Goal: Information Seeking & Learning: Learn about a topic

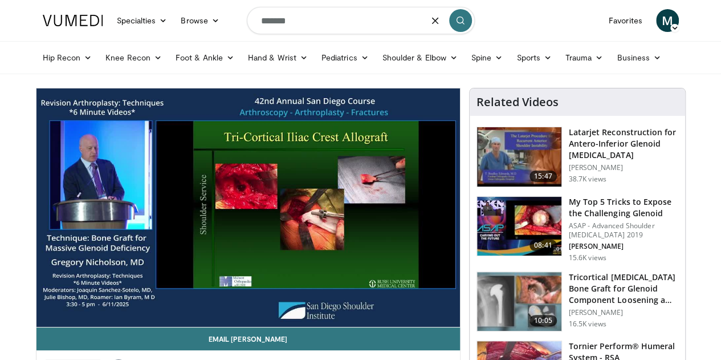
type input "*******"
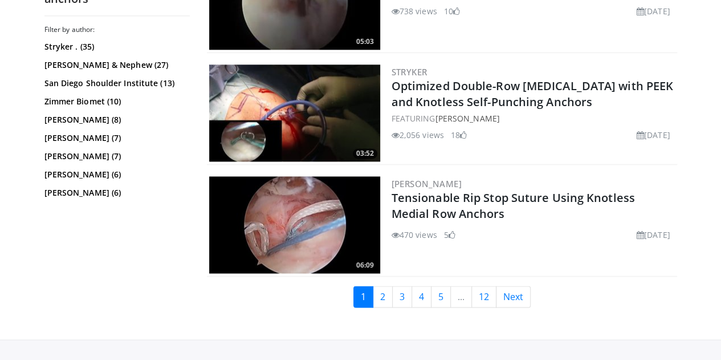
scroll to position [2910, 0]
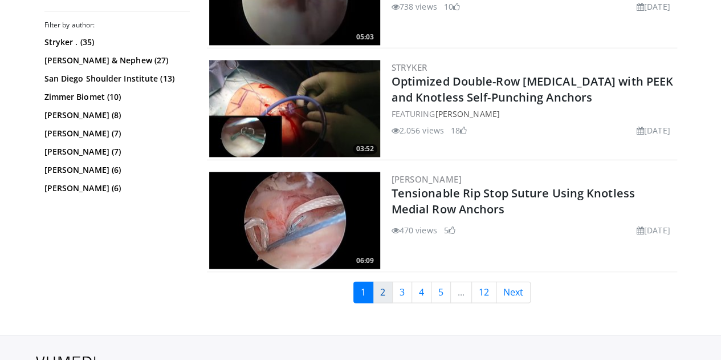
click at [386, 281] on link "2" at bounding box center [383, 292] width 20 height 22
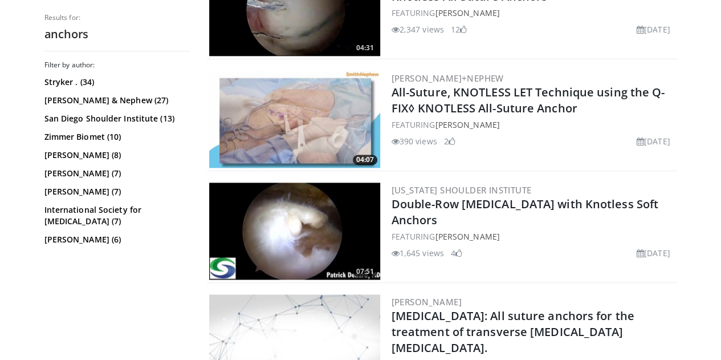
scroll to position [731, 0]
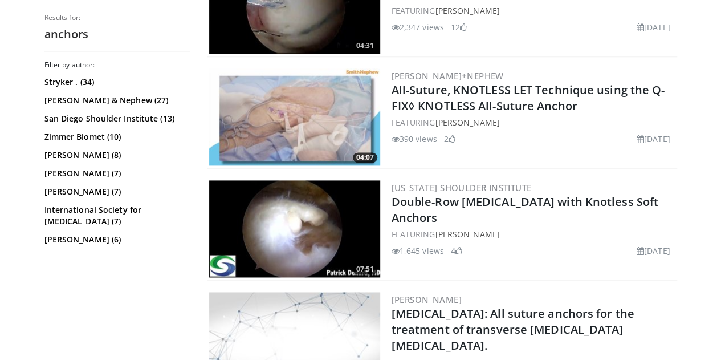
click at [392, 251] on li "1,645 views" at bounding box center [418, 251] width 52 height 12
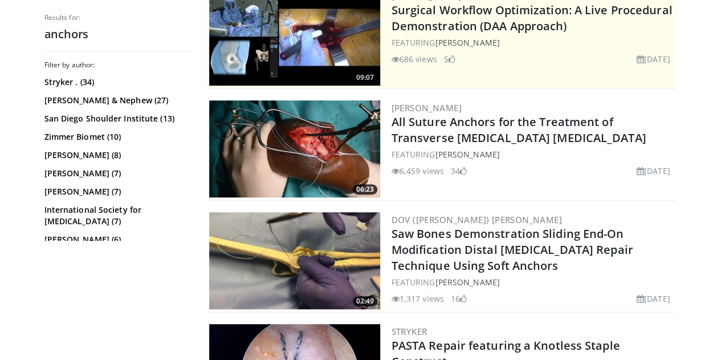
scroll to position [0, 0]
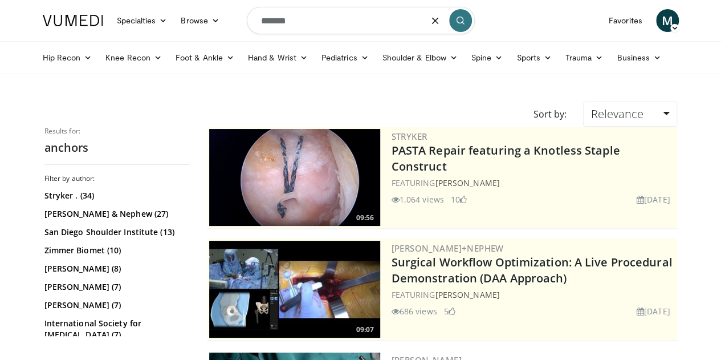
drag, startPoint x: 311, startPoint y: 25, endPoint x: 146, endPoint y: -4, distance: 167.3
click at [146, 0] on html "Specialties Adult & Family Medicine Allergy, Asthma, Immunology Anesthesiology …" at bounding box center [360, 180] width 721 height 360
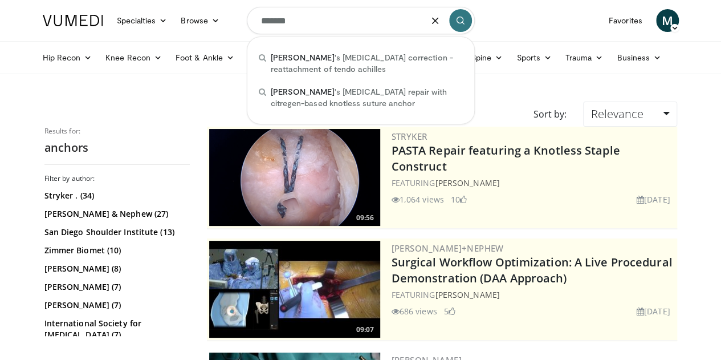
type input "*******"
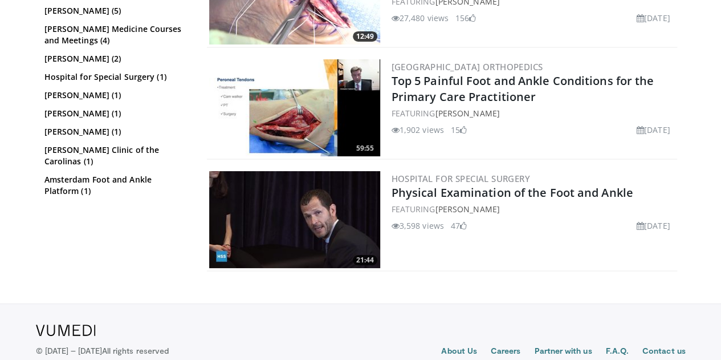
scroll to position [2114, 0]
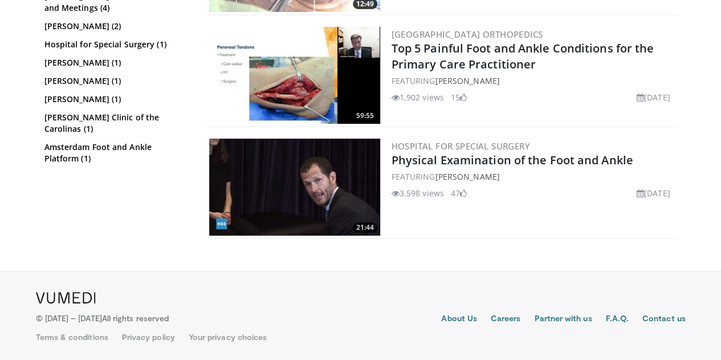
click at [487, 221] on div "Hospital for Special Surgery Physical Examination of the Foot and Ankle FEATURI…" at bounding box center [533, 187] width 283 height 97
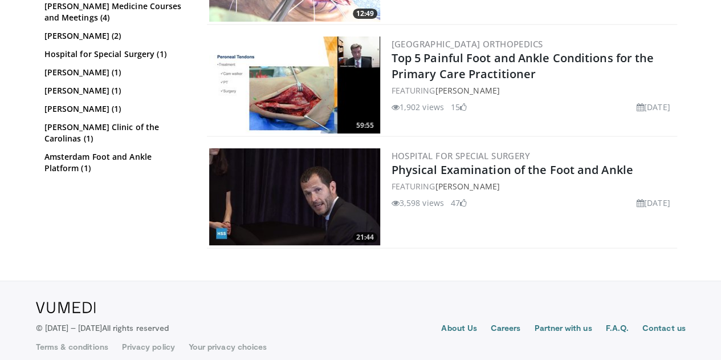
scroll to position [2103, 0]
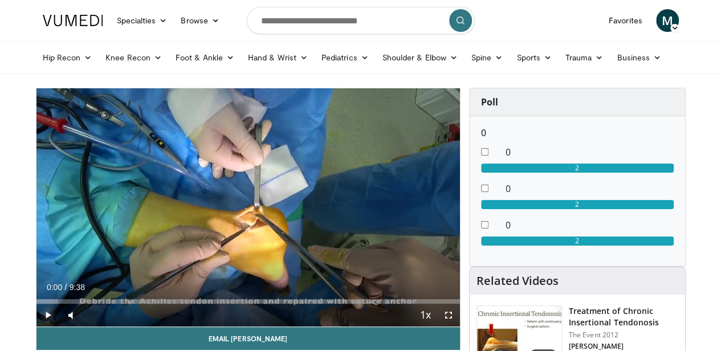
click at [36, 327] on span "Video Player" at bounding box center [47, 315] width 23 height 23
click at [456, 327] on span "Video Player" at bounding box center [448, 315] width 23 height 23
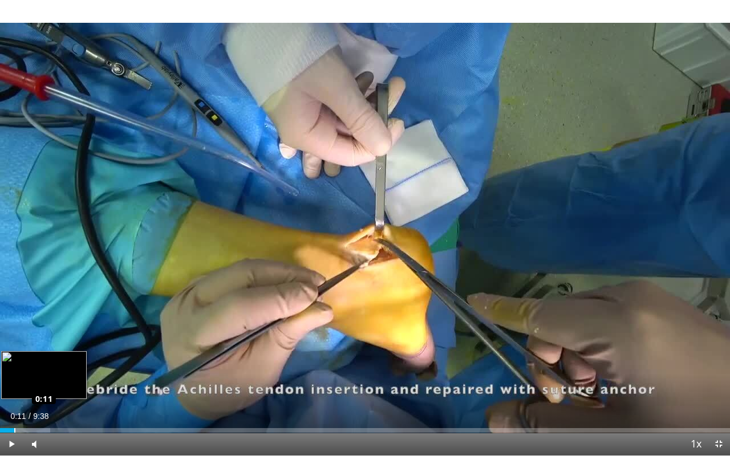
click at [14, 351] on div "Loaded : 6.84% 0:11 0:11" at bounding box center [365, 427] width 730 height 11
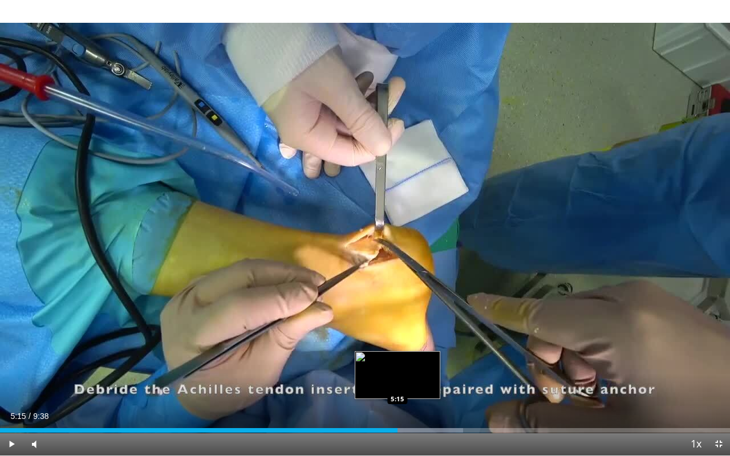
click at [397, 351] on div "Loaded : 63.43% 5:15 5:15" at bounding box center [365, 430] width 730 height 5
click at [411, 351] on div "Progress Bar" at bounding box center [413, 430] width 107 height 5
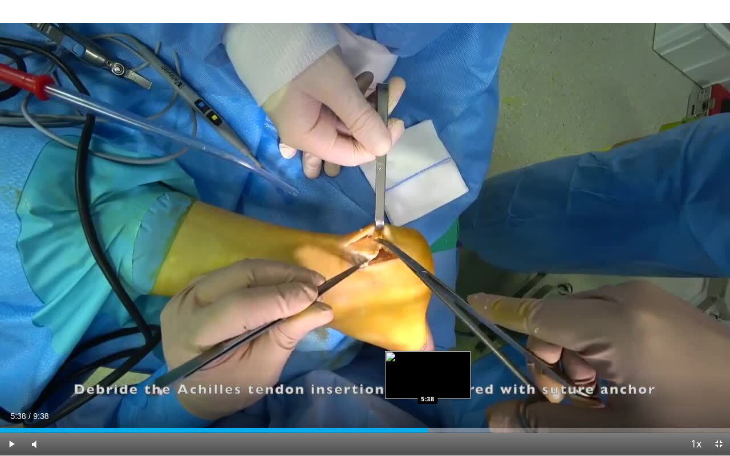
click at [428, 351] on div "Progress Bar" at bounding box center [441, 430] width 103 height 5
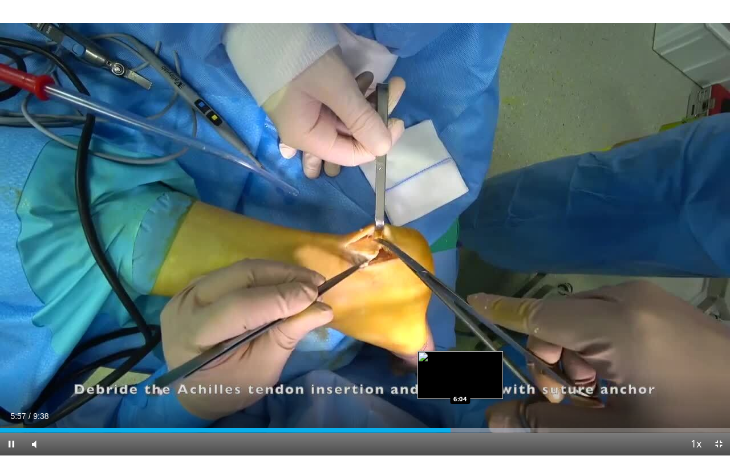
click at [460, 351] on div "Loaded : 72.67% 5:57 6:04" at bounding box center [365, 427] width 730 height 11
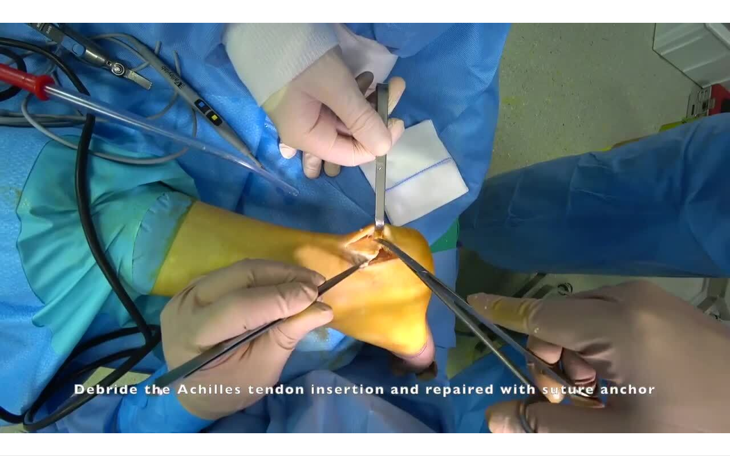
click at [480, 351] on div "10 seconds Tap to unmute" at bounding box center [365, 228] width 730 height 456
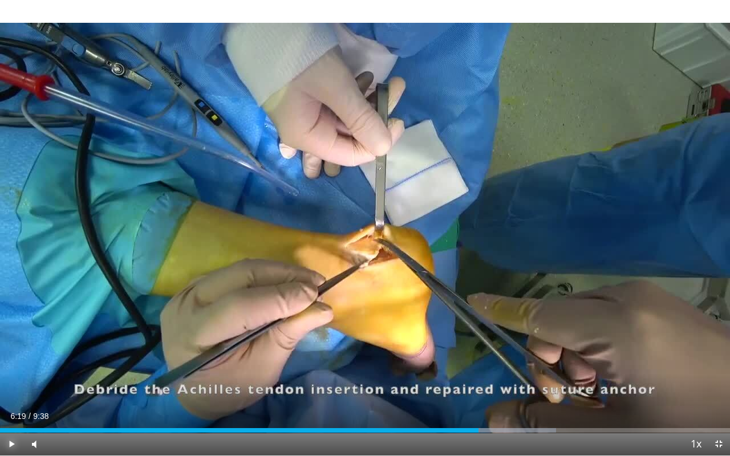
click at [13, 351] on span "Video Player" at bounding box center [11, 444] width 23 height 23
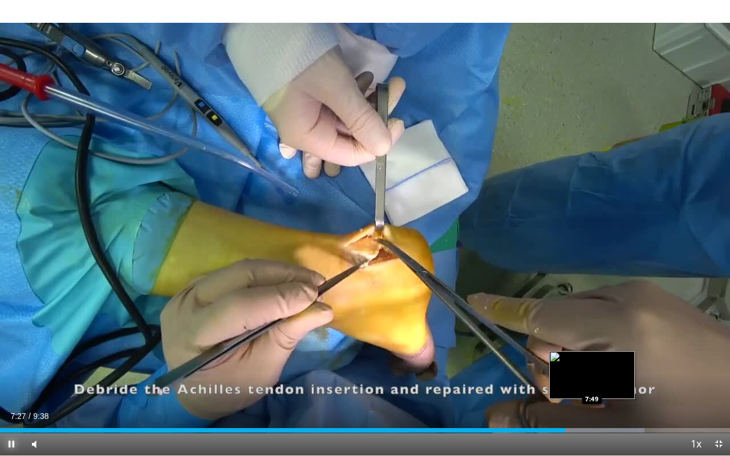
click at [592, 351] on div "Loaded : 88.25% 7:27 7:49" at bounding box center [365, 427] width 730 height 11
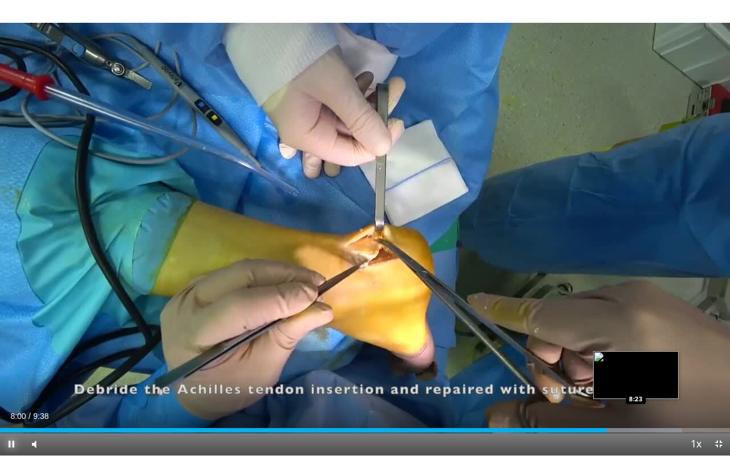
click at [636, 351] on div "Loaded : 93.44% 8:00 8:23" at bounding box center [365, 427] width 730 height 11
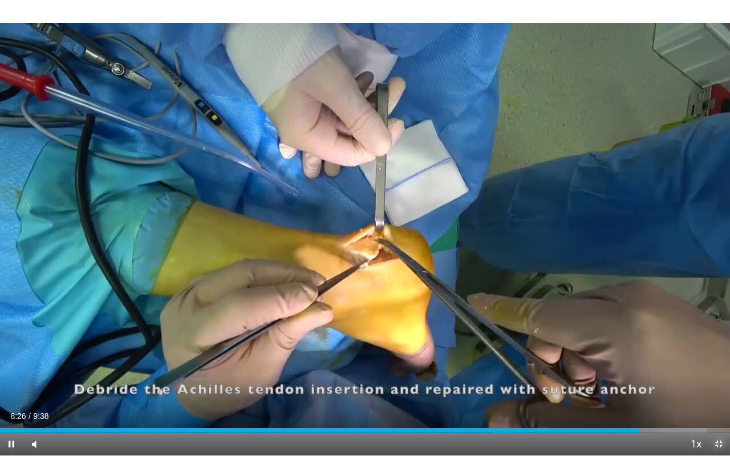
click at [721, 351] on span "Video Player" at bounding box center [718, 444] width 23 height 23
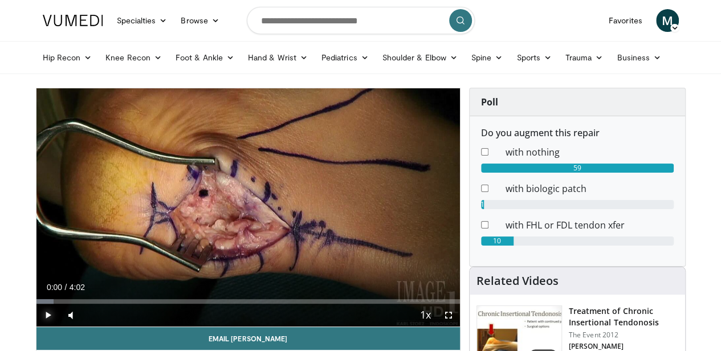
click at [36, 327] on span "Video Player" at bounding box center [47, 315] width 23 height 23
click at [460, 327] on span "Video Player" at bounding box center [448, 315] width 23 height 23
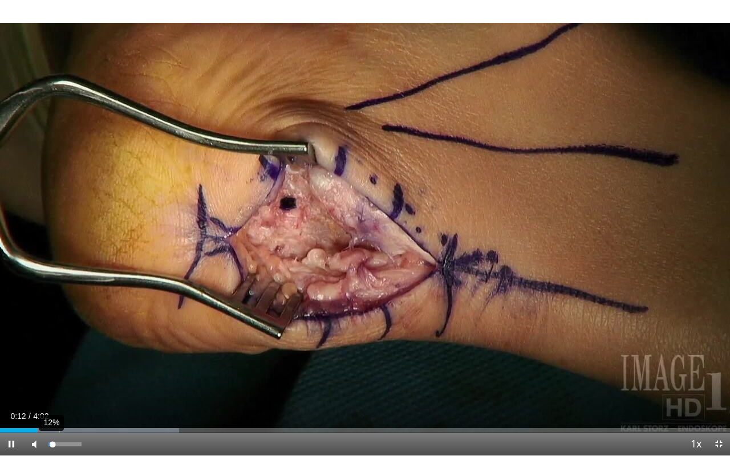
click at [52, 351] on div "Volume Level" at bounding box center [50, 444] width 4 height 4
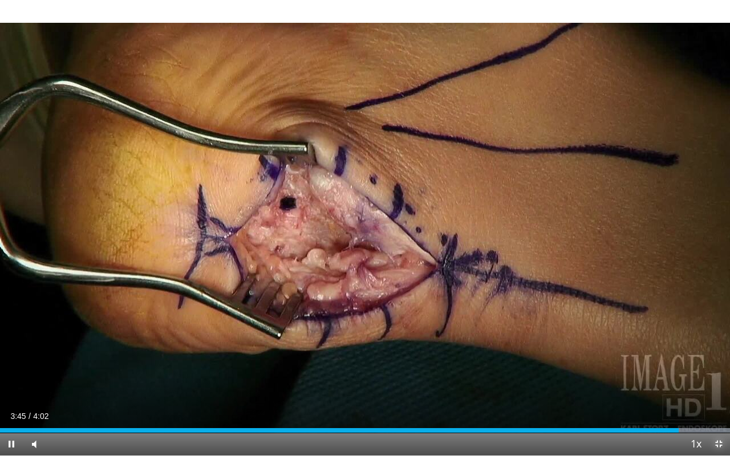
click at [721, 351] on span "Video Player" at bounding box center [718, 444] width 23 height 23
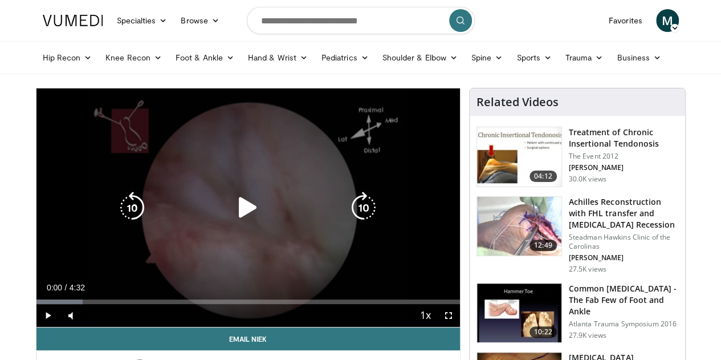
click at [237, 220] on icon "Video Player" at bounding box center [248, 208] width 32 height 32
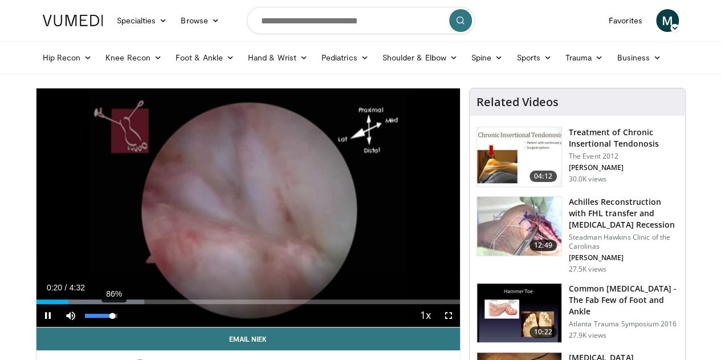
drag, startPoint x: 65, startPoint y: 335, endPoint x: 83, endPoint y: 331, distance: 18.6
click at [83, 327] on div "86%" at bounding box center [102, 315] width 40 height 23
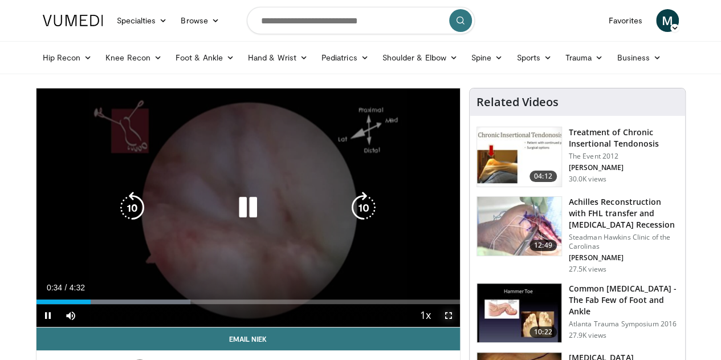
drag, startPoint x: 456, startPoint y: 337, endPoint x: 456, endPoint y: 406, distance: 69.0
click at [456, 327] on span "Video Player" at bounding box center [448, 315] width 23 height 23
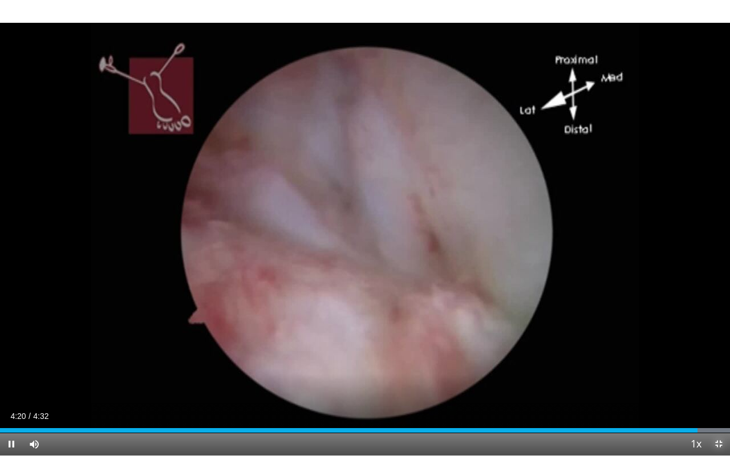
click at [717, 359] on span "Video Player" at bounding box center [718, 444] width 23 height 23
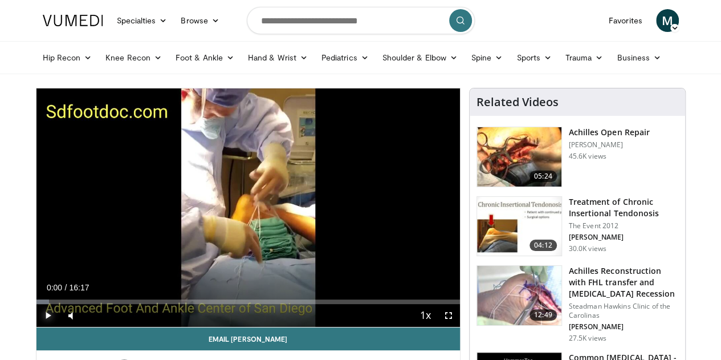
click at [36, 327] on span "Video Player" at bounding box center [47, 315] width 23 height 23
click at [460, 327] on span "Video Player" at bounding box center [448, 315] width 23 height 23
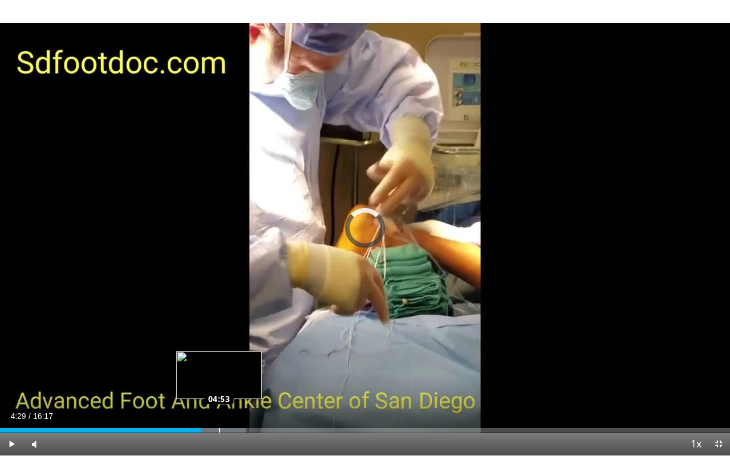
click at [219, 359] on div "Loaded : 33.72% 04:29 04:53" at bounding box center [365, 430] width 730 height 5
click at [234, 359] on div "Loaded : 34.74% 05:12 05:12" at bounding box center [365, 430] width 730 height 5
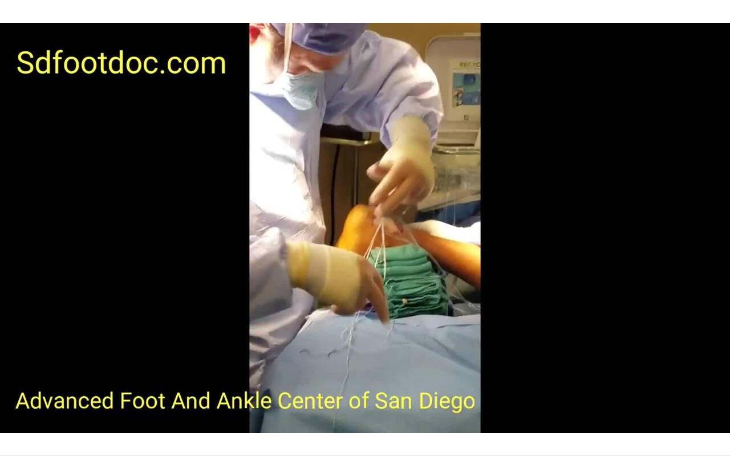
click at [247, 359] on video-js "**********" at bounding box center [365, 228] width 730 height 456
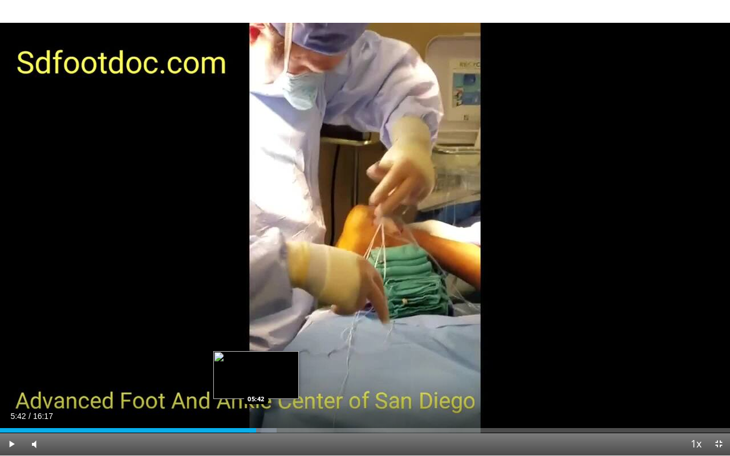
click at [255, 359] on div "Loaded : 37.87% 05:42 05:42" at bounding box center [365, 427] width 730 height 11
click at [270, 359] on div "Progress Bar" at bounding box center [258, 430] width 49 height 5
click at [281, 359] on div "Progress Bar" at bounding box center [270, 430] width 43 height 5
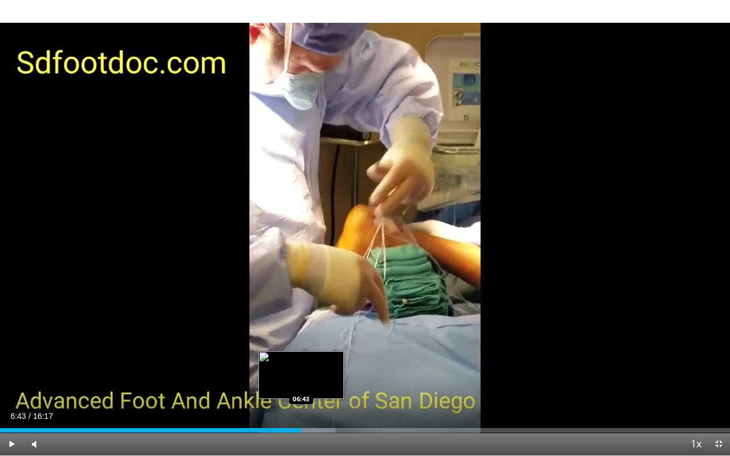
click at [301, 359] on div "Loaded : 45.98% 06:24 06:43" at bounding box center [365, 427] width 730 height 11
click at [311, 359] on div "Loaded : 45.98% 06:55 06:55" at bounding box center [365, 427] width 730 height 11
click at [319, 359] on div "Loaded : 47.08% 07:06 07:06" at bounding box center [365, 427] width 730 height 11
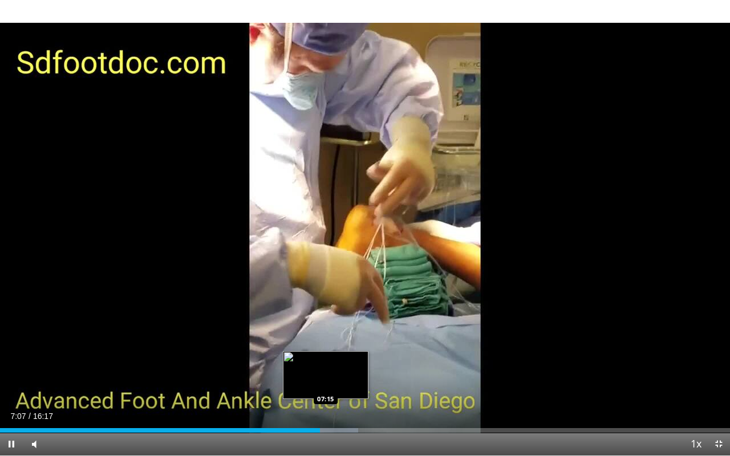
click at [326, 359] on div "Loaded : 49.05% 07:07 07:15" at bounding box center [365, 427] width 730 height 11
click at [338, 359] on div "Progress Bar" at bounding box center [344, 430] width 74 height 5
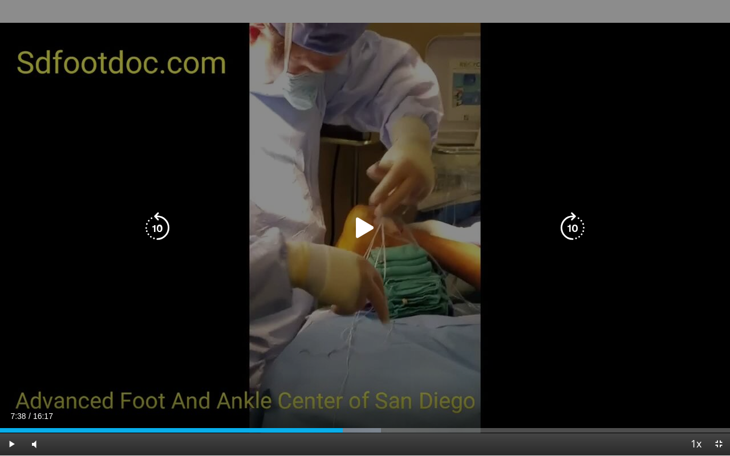
click at [342, 359] on div "Loaded : 52.20% 07:38 07:32" at bounding box center [365, 430] width 730 height 5
click at [342, 359] on div "07:39" at bounding box center [171, 430] width 343 height 5
click at [342, 359] on div "07:38" at bounding box center [171, 430] width 343 height 5
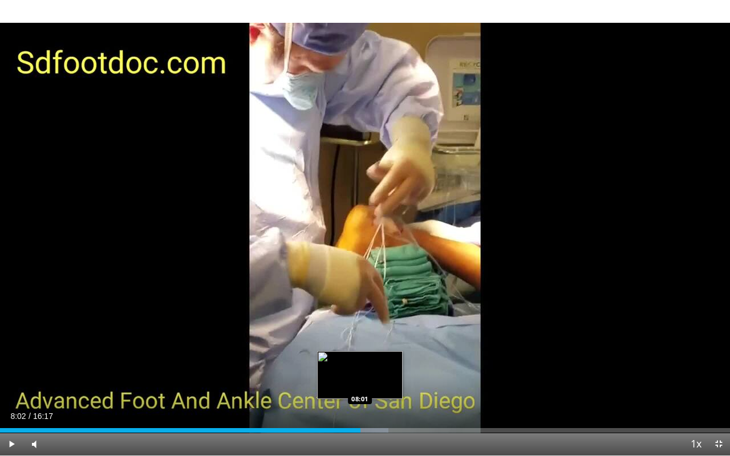
click at [360, 359] on div "Loaded : 53.22% 07:40 08:01" at bounding box center [365, 430] width 730 height 5
click at [377, 359] on video-js "**********" at bounding box center [365, 228] width 730 height 456
click at [380, 359] on div "Progress Bar" at bounding box center [380, 430] width 73 height 5
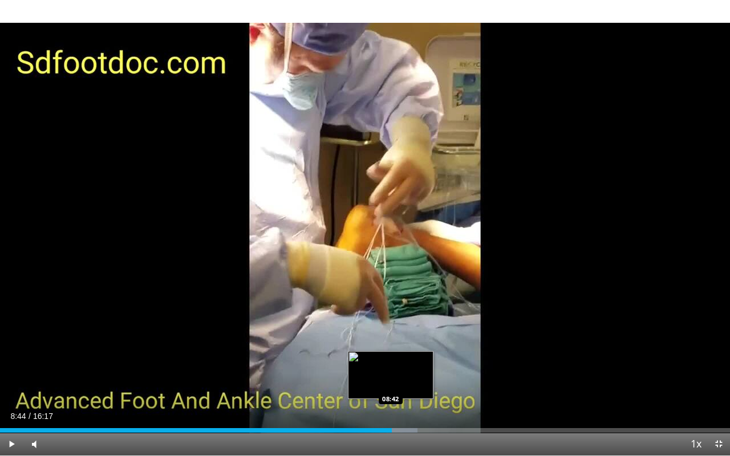
click at [391, 359] on div "Loaded : 57.22% 08:44 08:42" at bounding box center [365, 427] width 730 height 11
click at [400, 359] on div "Loaded : 59.27% 08:56 08:56" at bounding box center [365, 427] width 730 height 11
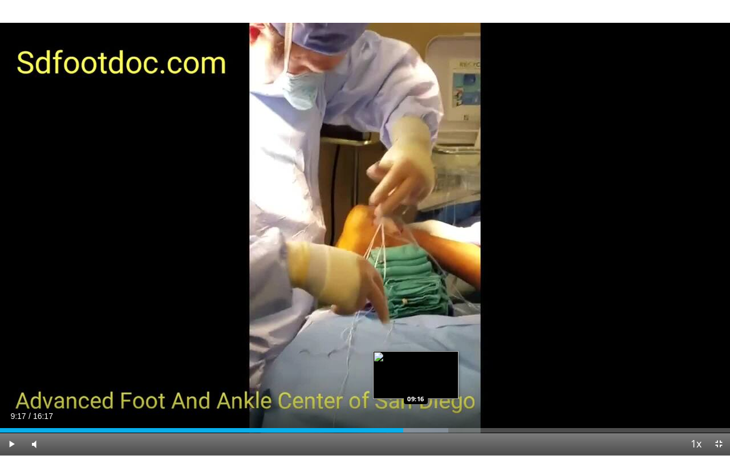
click at [416, 359] on div "Progress Bar" at bounding box center [414, 430] width 68 height 5
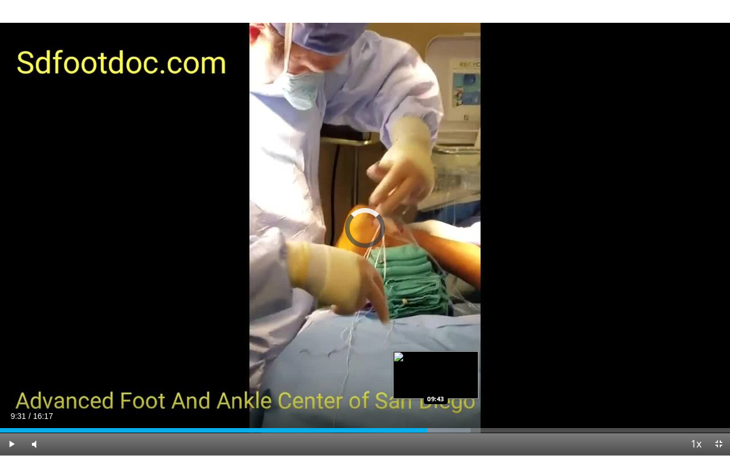
click at [436, 359] on div "Loaded : 64.48% 09:31 09:43" at bounding box center [365, 427] width 730 height 11
click at [455, 359] on div "Loaded : 66.53% 09:50 10:09" at bounding box center [365, 430] width 730 height 5
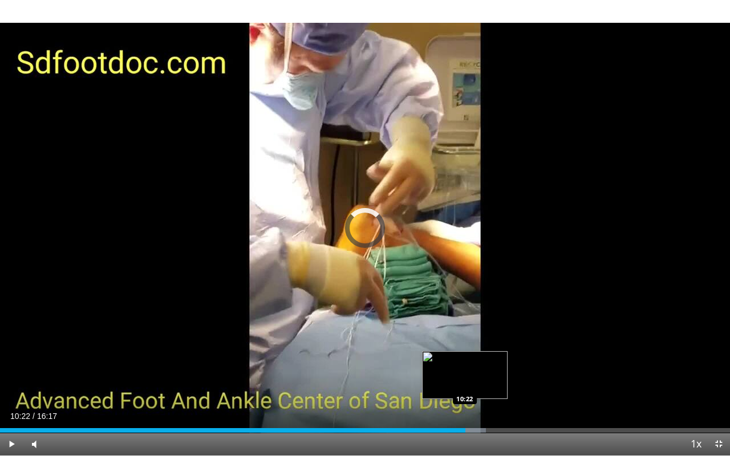
click at [465, 359] on div "Progress Bar" at bounding box center [459, 430] width 52 height 5
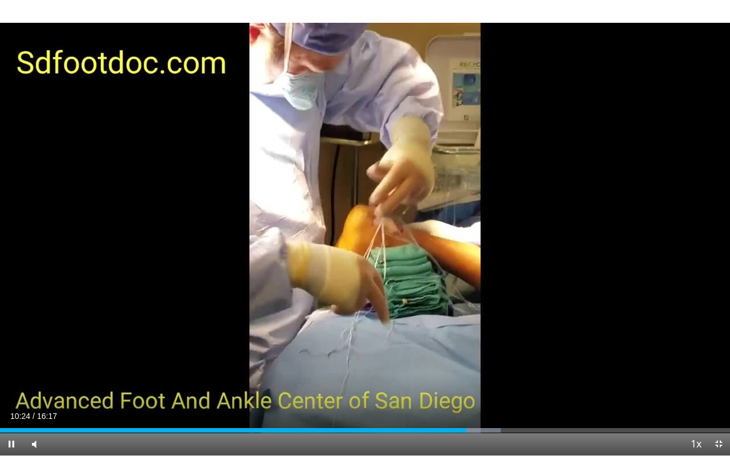
click at [476, 359] on div "Current Time 10:24 / Duration 16:17 Pause Skip Backward Skip Forward Mute Loade…" at bounding box center [365, 444] width 730 height 23
click at [481, 359] on div "Loaded : 70.51% 10:26 10:44" at bounding box center [365, 430] width 730 height 5
drag, startPoint x: 481, startPoint y: 430, endPoint x: 498, endPoint y: 433, distance: 17.3
click at [498, 359] on div "Current Time 10:58 / Duration 16:17 Play Skip Backward Skip Forward Mute Loaded…" at bounding box center [365, 444] width 730 height 23
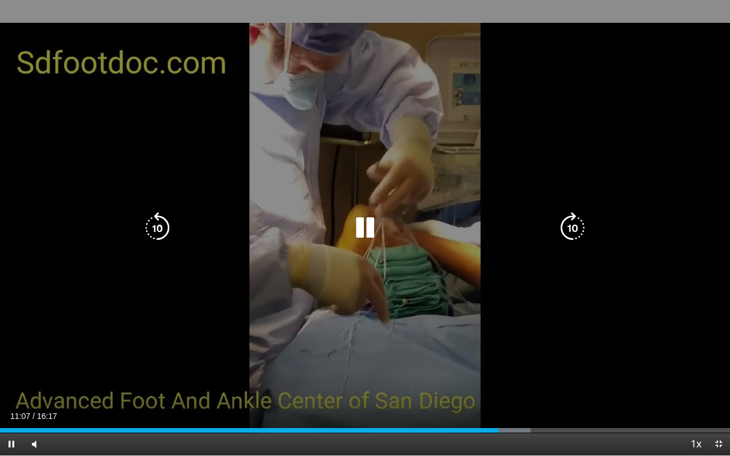
click at [498, 359] on video-js "**********" at bounding box center [365, 228] width 730 height 456
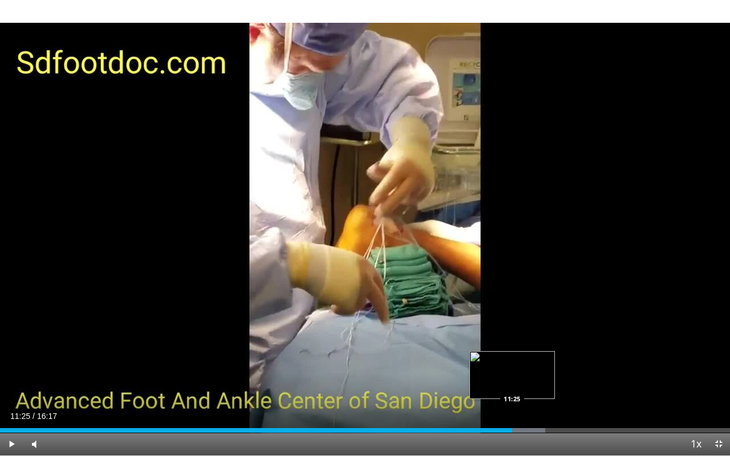
click at [512, 359] on div "Loaded : 74.72% 11:25 11:25" at bounding box center [365, 427] width 730 height 11
click at [531, 359] on div "Progress Bar" at bounding box center [526, 430] width 68 height 5
click at [542, 359] on div "Loaded : 76.77% 11:51 12:05" at bounding box center [365, 427] width 730 height 11
click at [559, 359] on div "Loaded : 77.79% 12:28 12:28" at bounding box center [365, 427] width 730 height 11
click at [578, 359] on div "Loaded : 79.84% 12:54 12:54" at bounding box center [365, 427] width 730 height 11
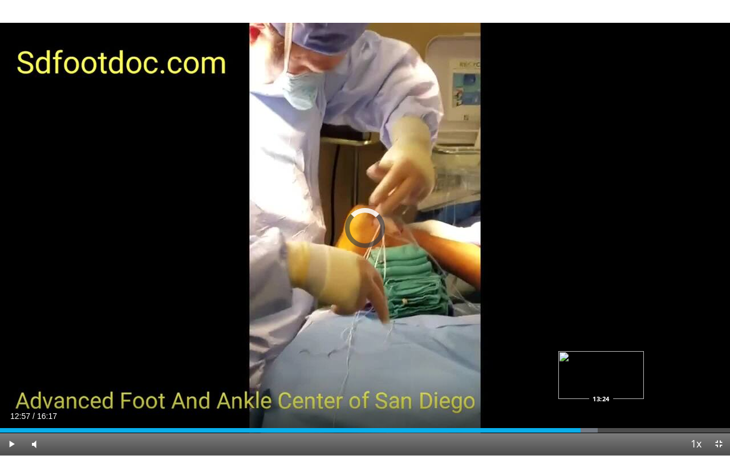
click at [601, 359] on div "Loaded : 81.88% 12:57 13:24" at bounding box center [365, 430] width 730 height 5
click at [628, 359] on div "Loaded : 84.95% 14:01 14:01" at bounding box center [365, 427] width 730 height 11
click at [717, 359] on span "Video Player" at bounding box center [718, 444] width 23 height 23
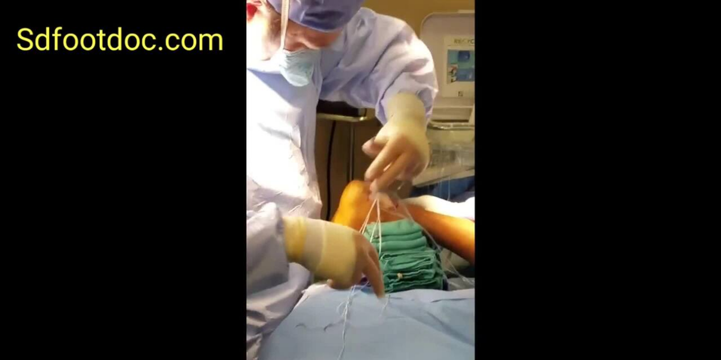
scroll to position [1363, 0]
